Goal: Task Accomplishment & Management: Manage account settings

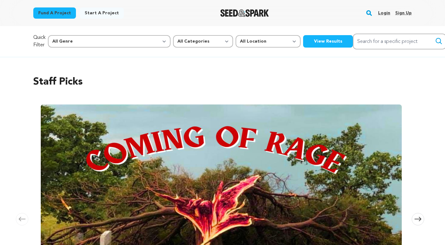
click at [385, 16] on link "Login" at bounding box center [384, 13] width 12 height 10
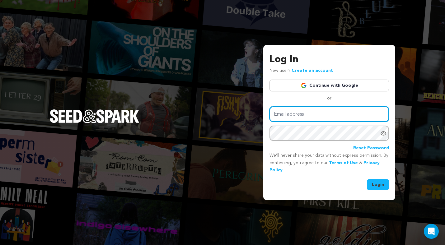
type input "[EMAIL_ADDRESS][DOMAIN_NAME]"
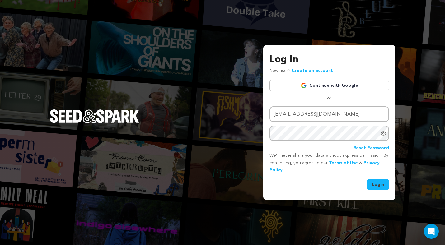
click at [373, 182] on button "Login" at bounding box center [378, 184] width 22 height 11
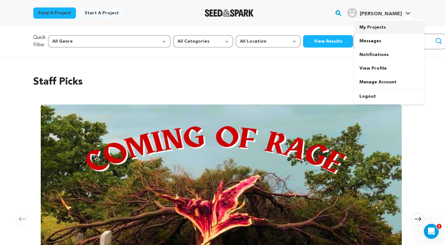
click at [376, 29] on link "My Projects" at bounding box center [389, 28] width 70 height 14
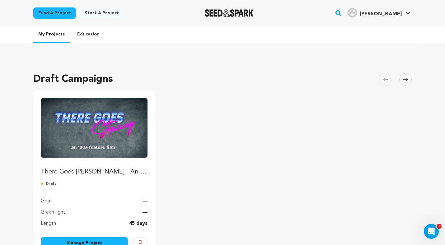
click at [106, 173] on p "There Goes Stacy - An 80s Feature Film" at bounding box center [94, 172] width 107 height 9
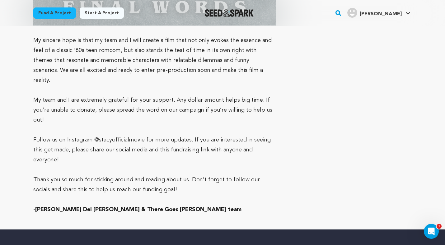
scroll to position [3412, 0]
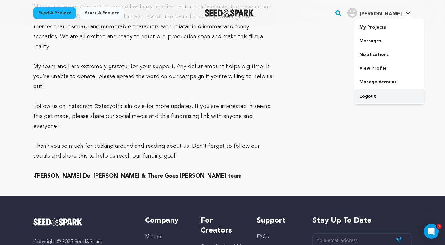
click at [377, 90] on link "Logout" at bounding box center [389, 97] width 70 height 14
